Goal: Task Accomplishment & Management: Manage account settings

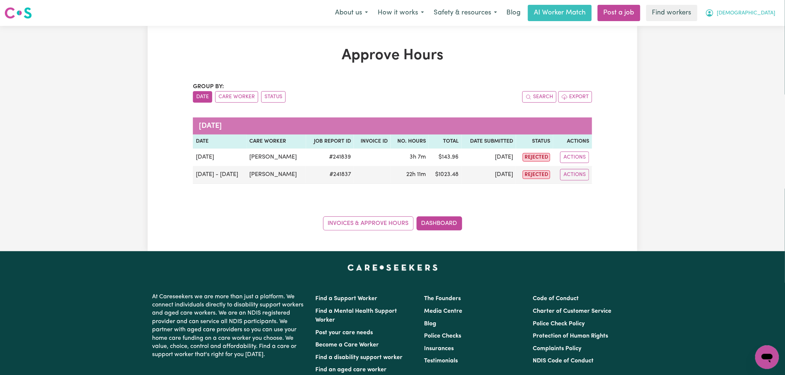
click at [768, 13] on span "[DEMOGRAPHIC_DATA]" at bounding box center [746, 13] width 59 height 8
click at [755, 42] on link "Logout" at bounding box center [750, 43] width 59 height 14
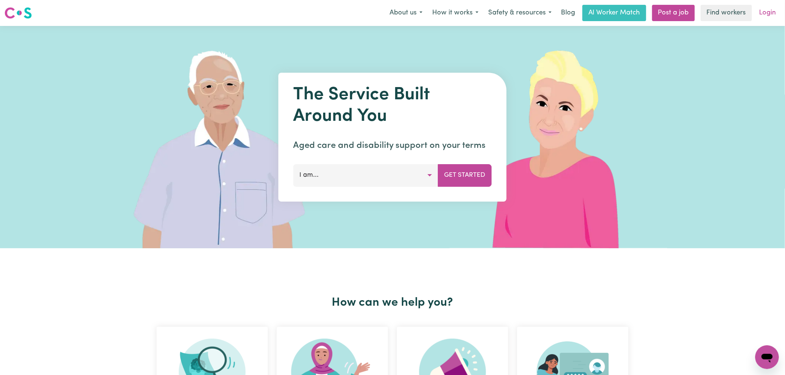
click at [764, 12] on link "Login" at bounding box center [768, 13] width 26 height 16
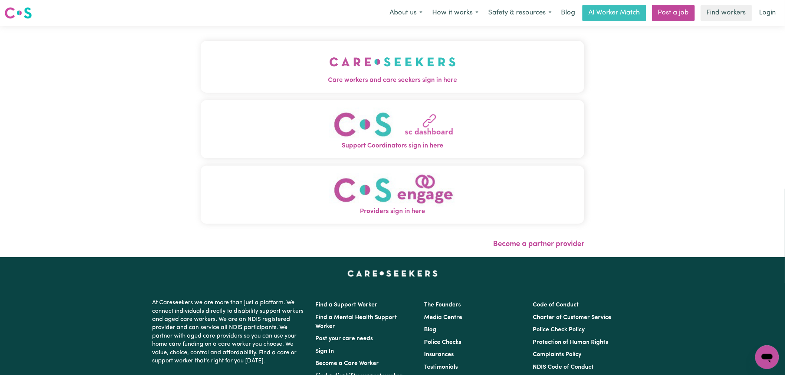
click at [329, 68] on img "Care workers and care seekers sign in here" at bounding box center [392, 61] width 126 height 27
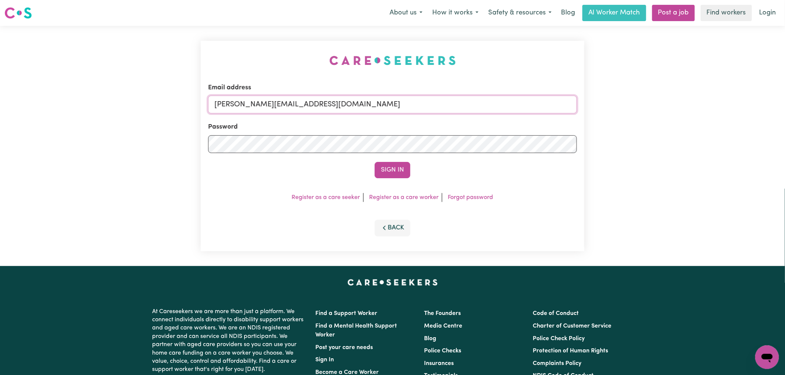
drag, startPoint x: 318, startPoint y: 112, endPoint x: 321, endPoint y: 105, distance: 8.3
click at [318, 112] on input "[PERSON_NAME][EMAIL_ADDRESS][DOMAIN_NAME]" at bounding box center [392, 105] width 369 height 18
drag, startPoint x: 396, startPoint y: 102, endPoint x: 257, endPoint y: 102, distance: 138.7
click at [254, 103] on input "[EMAIL_ADDRESS][DOMAIN_NAME]" at bounding box center [392, 105] width 369 height 18
type input "[EMAIL_ADDRESS][DOMAIN_NAME]"
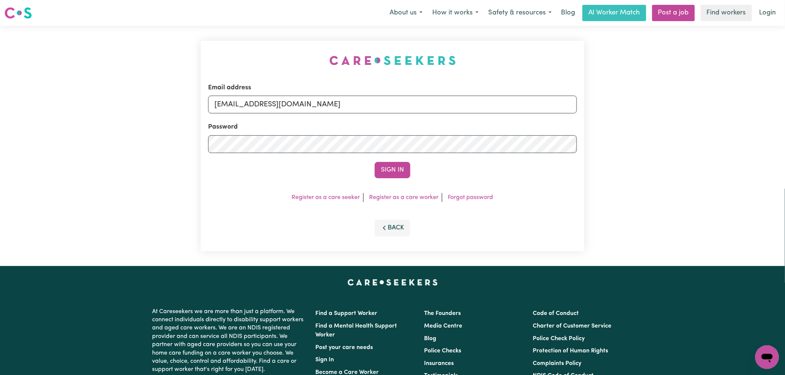
click at [375, 162] on button "Sign In" at bounding box center [393, 170] width 36 height 16
